Goal: Task Accomplishment & Management: Complete application form

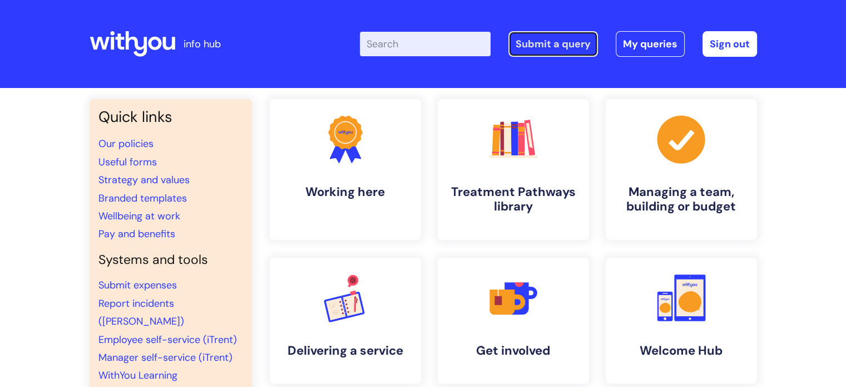
click at [555, 46] on link "Submit a query" at bounding box center [554, 44] width 90 height 26
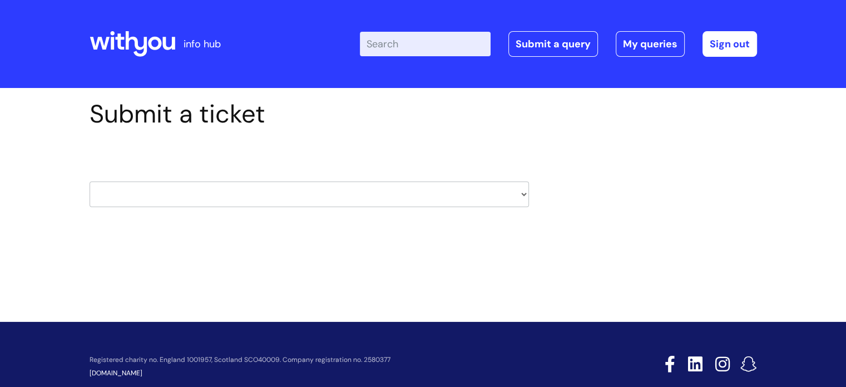
click at [430, 192] on select "HR / People IT and Support Clinical Drug Alerts Finance Accounts Data Support T…" at bounding box center [310, 194] width 440 height 26
select select "it_and_support"
click at [90, 181] on select "HR / People IT and Support Clinical Drug Alerts Finance Accounts Data Support T…" at bounding box center [310, 194] width 440 height 26
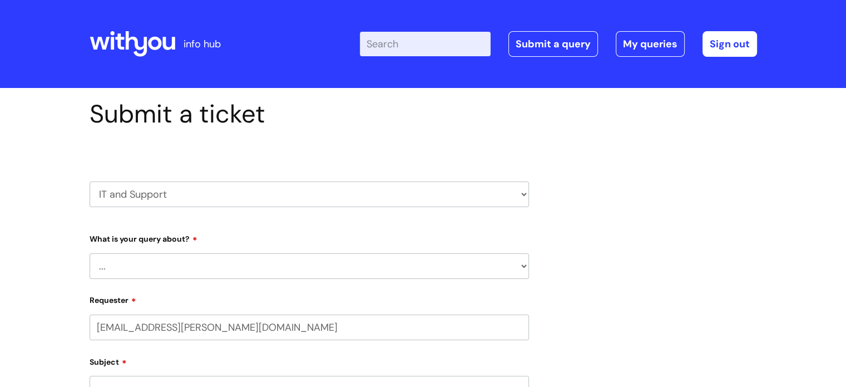
click at [454, 270] on select "... Mobile Phone Reset & MFA Accounts, Starters and Leavers IT Hardware issue I…" at bounding box center [310, 266] width 440 height 26
select select "Accounts, Starters and Leavers"
click at [90, 253] on select "... Mobile Phone Reset & MFA Accounts, Starters and Leavers IT Hardware issue I…" at bounding box center [310, 266] width 440 height 26
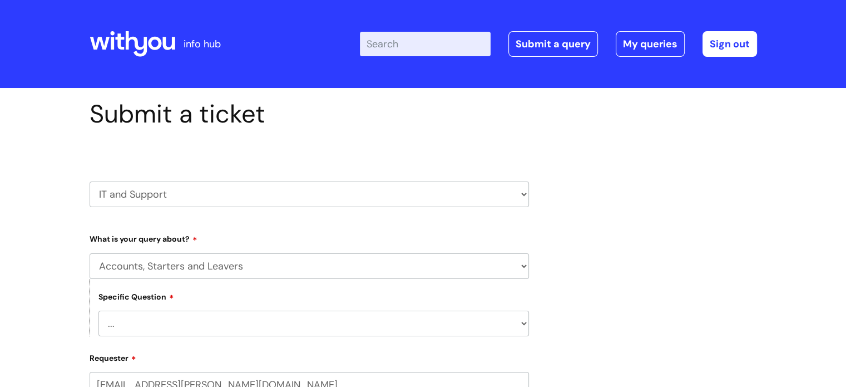
click at [178, 325] on select "... I have a new starter I have a leaver I need to make a change to an account …" at bounding box center [313, 323] width 431 height 26
select select "I need to make a change to an account"
click at [98, 310] on select "... I have a new starter I have a leaver I need to make a change to an account …" at bounding box center [313, 323] width 431 height 26
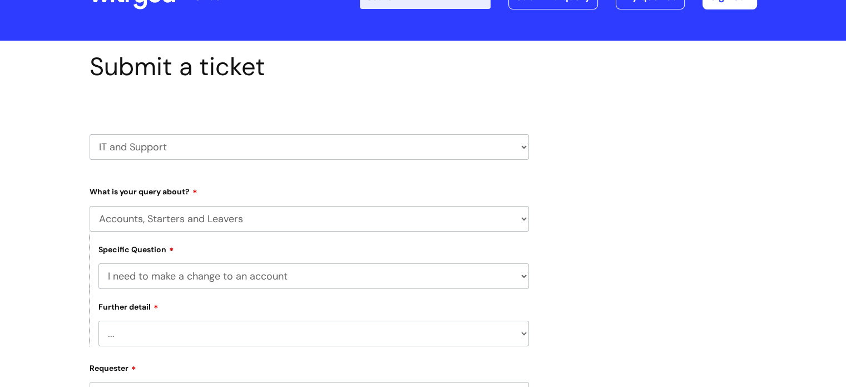
scroll to position [111, 0]
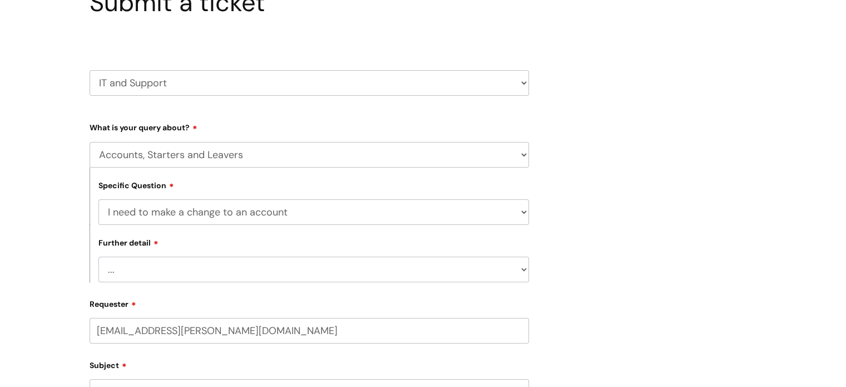
click at [154, 270] on select "... I need to amend the name, details or access of an account I need to reinsta…" at bounding box center [313, 270] width 431 height 26
click at [757, 268] on div "Submit a ticket HR / People IT and Support Clinical Drug Alerts Finance Account…" at bounding box center [423, 350] width 684 height 724
click at [200, 272] on select "... I need to amend the name, details or access of an account I need to reinsta…" at bounding box center [313, 270] width 431 height 26
select select "I need to amend the name, details or access of an account"
click at [98, 257] on select "... I need to amend the name, details or access of an account I need to reinsta…" at bounding box center [313, 270] width 431 height 26
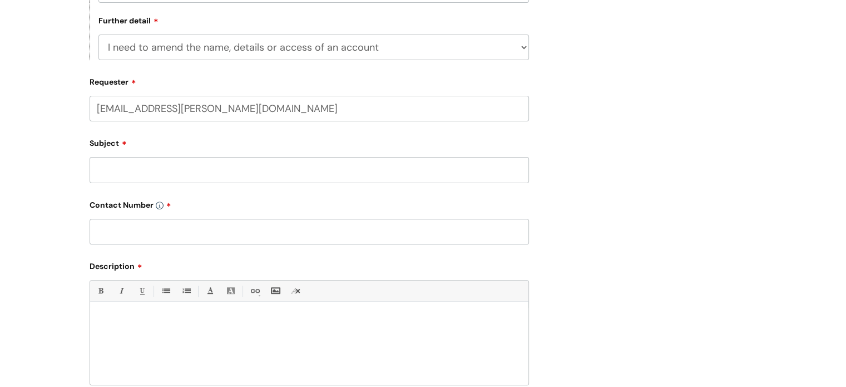
scroll to position [334, 0]
click at [107, 171] on input "Subject" at bounding box center [310, 169] width 440 height 26
type input "Email forwarding for [PERSON_NAME] and [PERSON_NAME]"
click at [173, 228] on input "text" at bounding box center [310, 231] width 440 height 26
type input "07717836349"
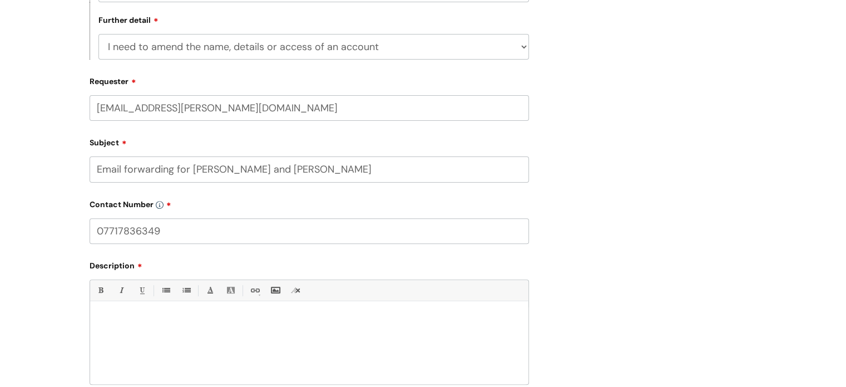
click at [166, 339] on div at bounding box center [309, 345] width 438 height 77
click at [165, 322] on p at bounding box center [309, 321] width 422 height 10
click at [209, 318] on p "Hi, I submitted a leaver form" at bounding box center [309, 321] width 422 height 10
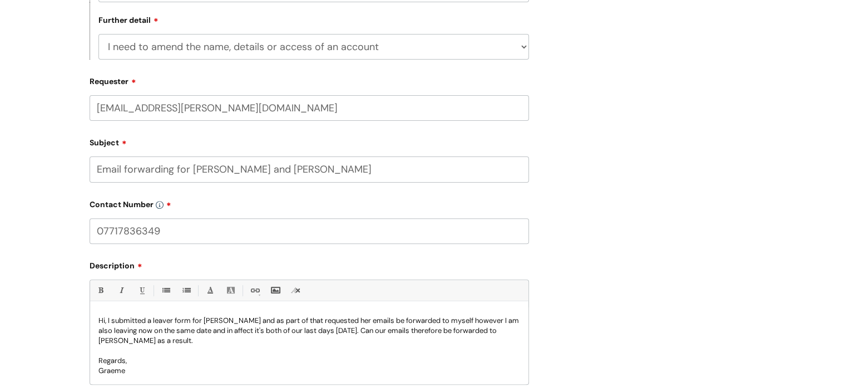
scroll to position [556, 0]
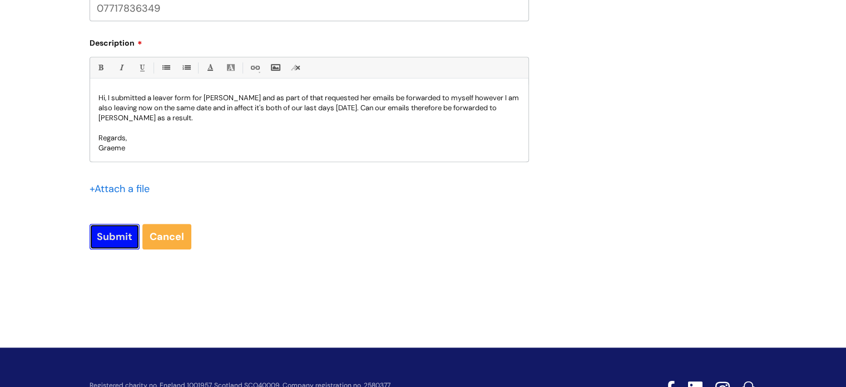
click at [119, 238] on input "Submit" at bounding box center [115, 237] width 50 height 26
type input "Please Wait..."
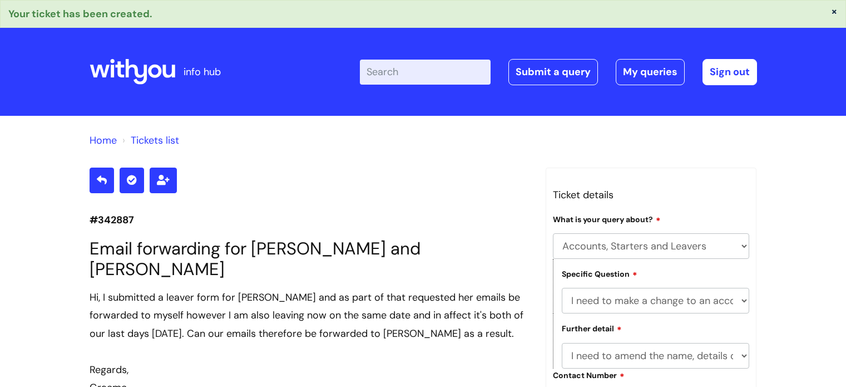
select select "Accounts, Starters and Leavers"
select select "I need to make a change to an account"
select select "I need to amend the name, details or access of an account"
